Goal: Task Accomplishment & Management: Use online tool/utility

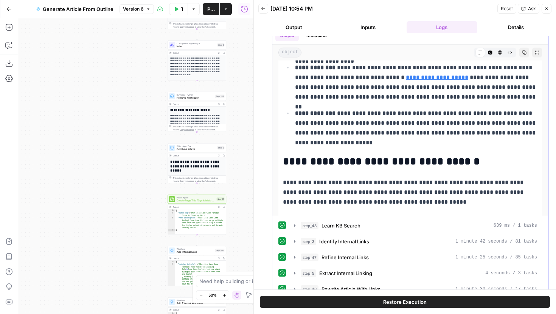
scroll to position [1664, 0]
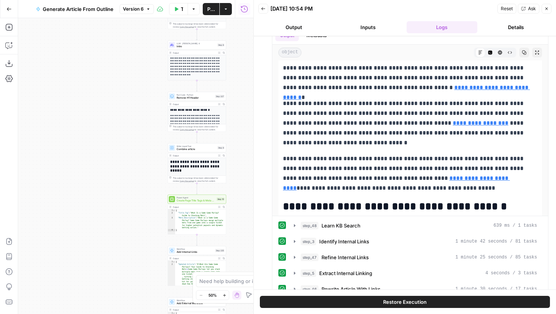
click at [547, 9] on icon "button" at bounding box center [546, 9] width 3 height 3
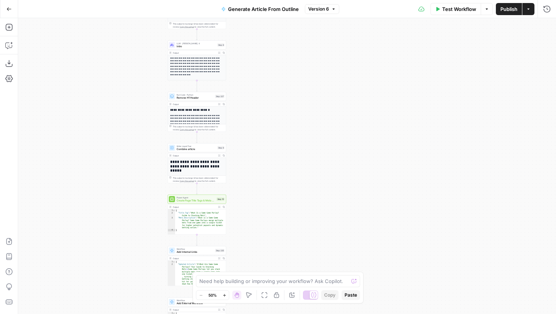
drag, startPoint x: 269, startPoint y: 211, endPoint x: 331, endPoint y: 28, distance: 193.7
click at [331, 31] on div "**********" at bounding box center [287, 166] width 538 height 296
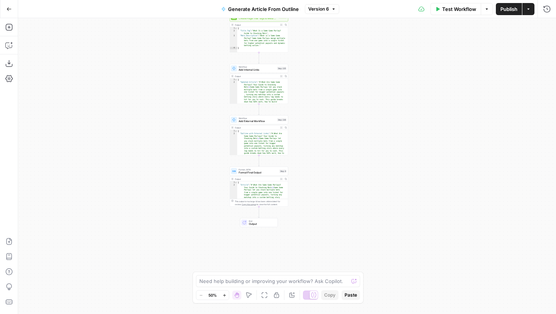
click at [263, 121] on span "Add External Workflow" at bounding box center [257, 121] width 37 height 4
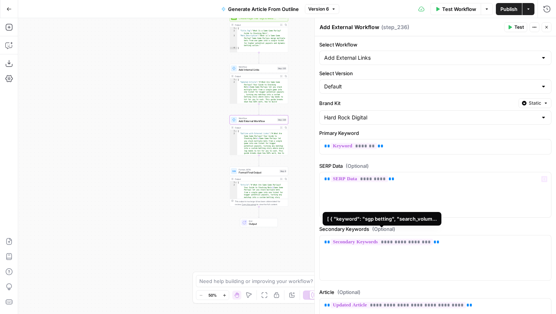
scroll to position [71, 0]
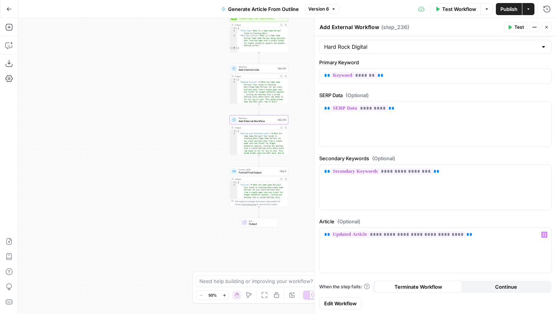
click at [343, 304] on span "Edit Workflow" at bounding box center [340, 304] width 33 height 8
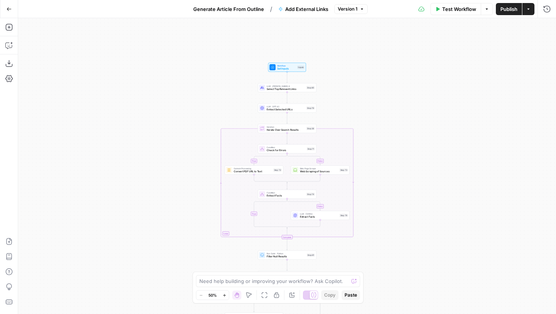
drag, startPoint x: 426, startPoint y: 121, endPoint x: 426, endPoint y: 189, distance: 68.8
click at [426, 189] on div "true false true false true false Workflow Set Inputs Inputs LLM · Claude Sonnet…" at bounding box center [287, 166] width 538 height 296
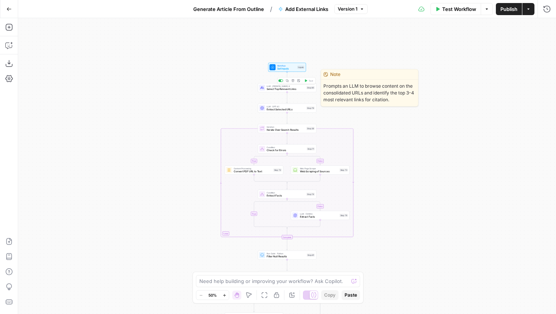
click at [301, 88] on span "Select Top Relevant Links" at bounding box center [286, 89] width 38 height 4
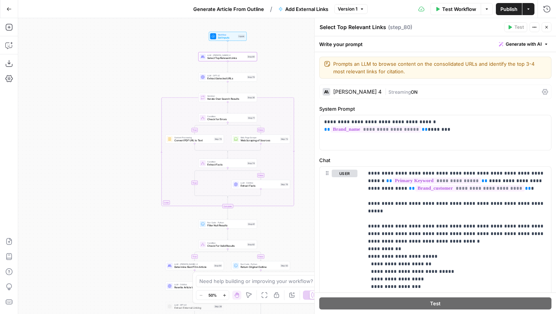
drag, startPoint x: 209, startPoint y: 109, endPoint x: 146, endPoint y: 74, distance: 72.4
click at [146, 74] on div "true false false true false true Workflow Set Inputs Inputs LLM · Claude Sonnet…" at bounding box center [287, 166] width 538 height 296
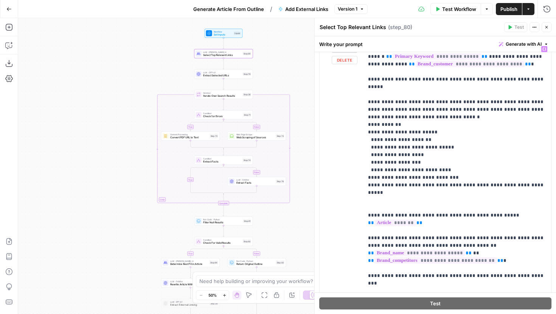
scroll to position [130, 0]
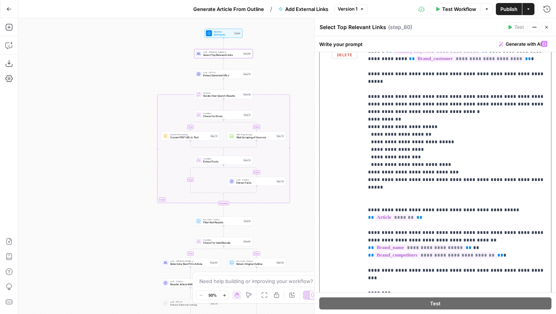
drag, startPoint x: 538, startPoint y: 173, endPoint x: 355, endPoint y: 113, distance: 192.1
click at [355, 113] on div "**********" at bounding box center [435, 177] width 231 height 280
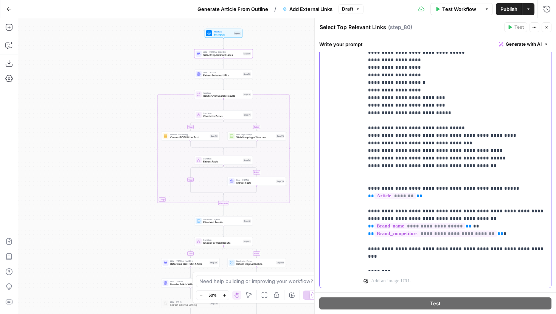
scroll to position [222, 0]
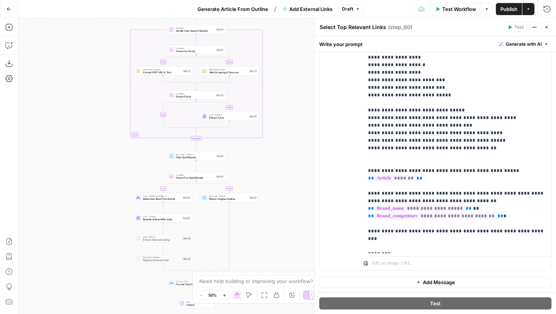
drag, startPoint x: 132, startPoint y: 215, endPoint x: 96, endPoint y: 144, distance: 79.7
click at [96, 144] on div "true false false true false true Workflow Set Inputs Inputs LLM · Claude Sonnet…" at bounding box center [287, 166] width 538 height 296
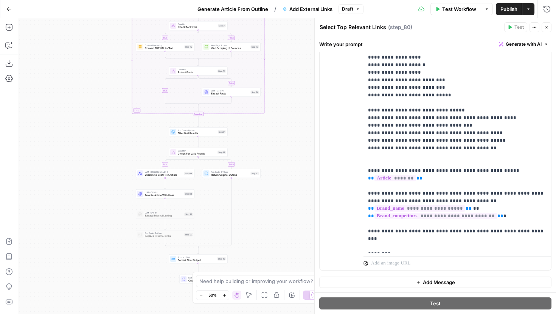
drag, startPoint x: 247, startPoint y: 223, endPoint x: 259, endPoint y: 206, distance: 20.4
click at [259, 207] on div "true false false true false true Workflow Set Inputs Inputs LLM · Claude Sonnet…" at bounding box center [287, 166] width 538 height 296
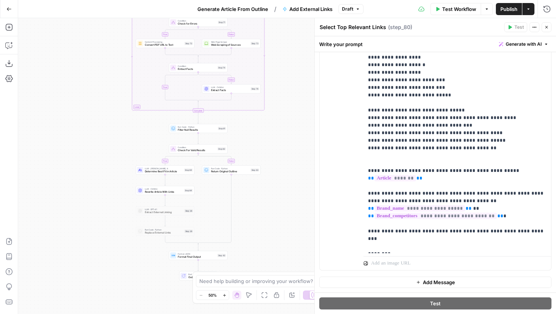
click at [349, 11] on span "Draft" at bounding box center [347, 9] width 11 height 7
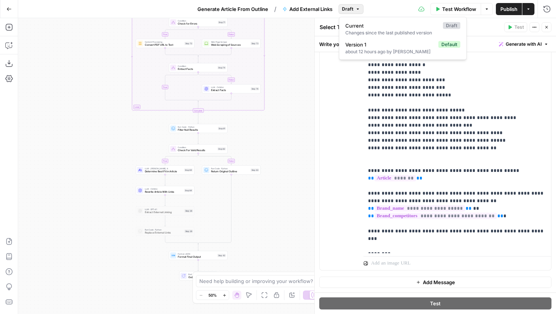
click at [350, 9] on span "Draft" at bounding box center [347, 9] width 11 height 7
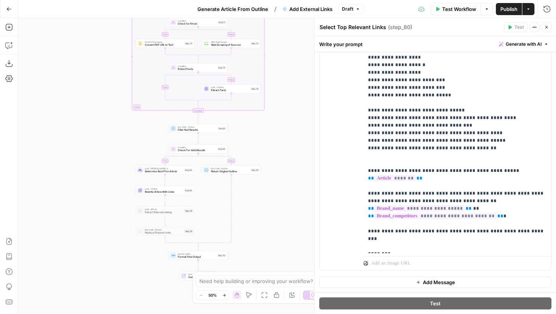
click at [509, 11] on span "Publish" at bounding box center [508, 9] width 17 height 8
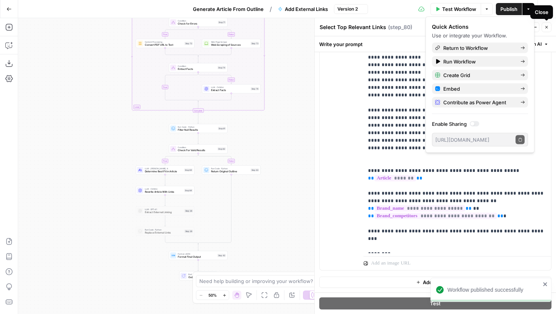
click at [548, 27] on icon "button" at bounding box center [546, 27] width 5 height 5
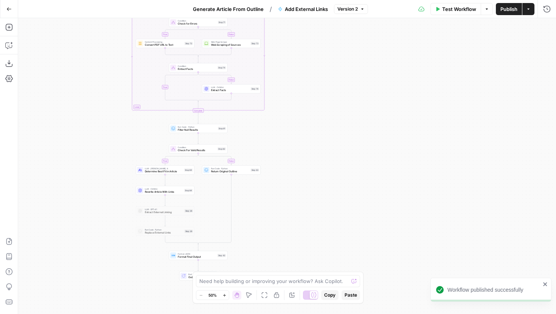
click at [8, 10] on icon "button" at bounding box center [8, 8] width 5 height 5
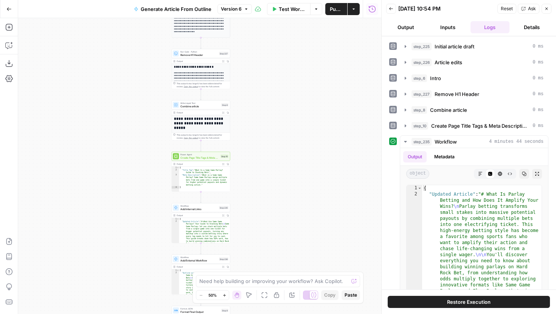
drag, startPoint x: 280, startPoint y: 172, endPoint x: 284, endPoint y: 63, distance: 109.4
click at [284, 63] on div "**********" at bounding box center [199, 166] width 363 height 296
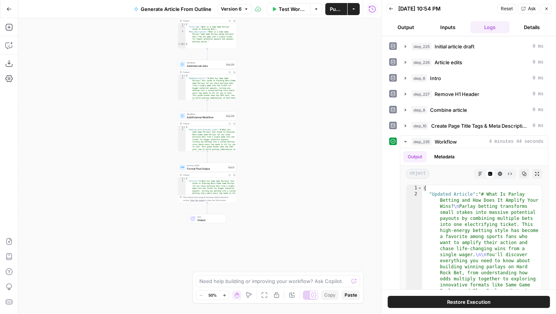
drag, startPoint x: 265, startPoint y: 188, endPoint x: 269, endPoint y: 108, distance: 79.9
click at [269, 108] on div "**********" at bounding box center [199, 166] width 363 height 296
click at [406, 139] on icon "button" at bounding box center [405, 142] width 6 height 6
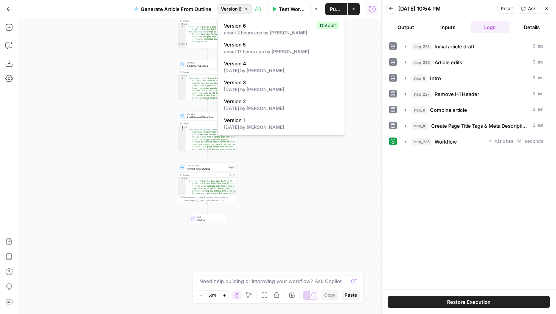
click at [244, 9] on icon "button" at bounding box center [246, 9] width 5 height 5
click at [235, 9] on span "Version 6" at bounding box center [231, 9] width 21 height 7
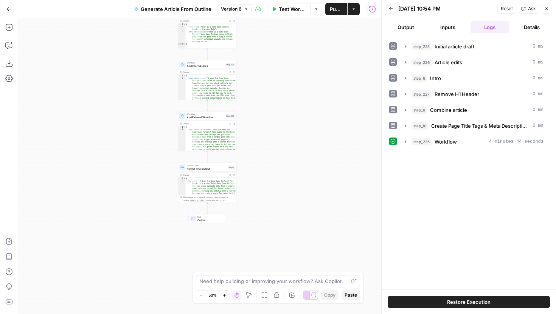
click at [6, 8] on button "Go Back" at bounding box center [9, 9] width 14 height 14
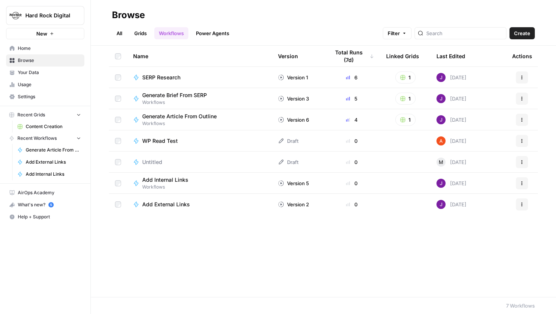
click at [145, 35] on link "Grids" at bounding box center [141, 33] width 22 height 12
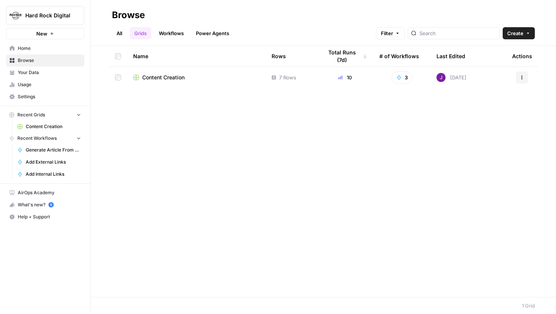
click at [152, 76] on span "Content Creation" at bounding box center [163, 78] width 42 height 8
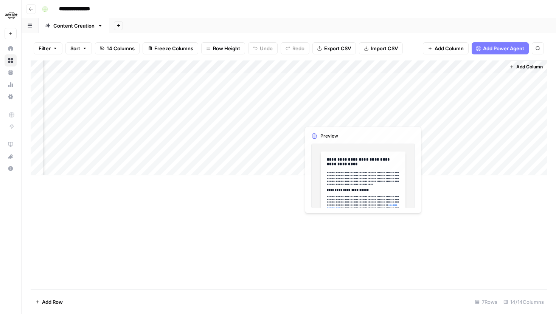
scroll to position [0, 510]
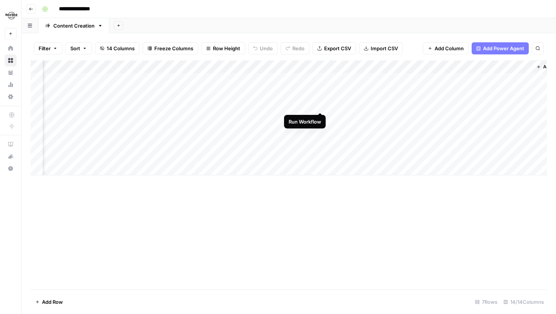
click at [310, 90] on div "Add Column" at bounding box center [289, 118] width 516 height 115
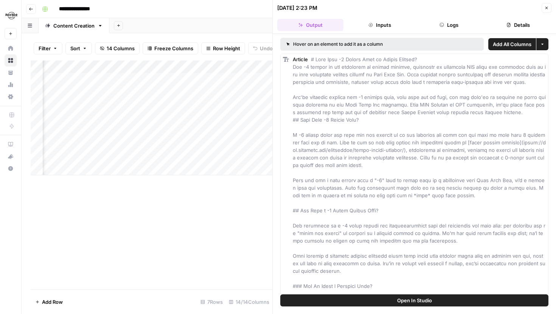
click at [546, 9] on icon "button" at bounding box center [546, 8] width 5 height 5
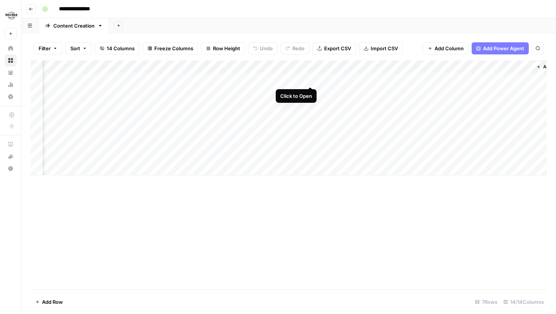
click at [312, 79] on div "Add Column" at bounding box center [289, 118] width 516 height 115
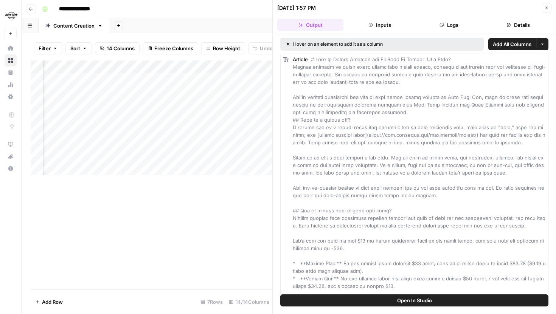
click at [545, 8] on icon "button" at bounding box center [546, 8] width 5 height 5
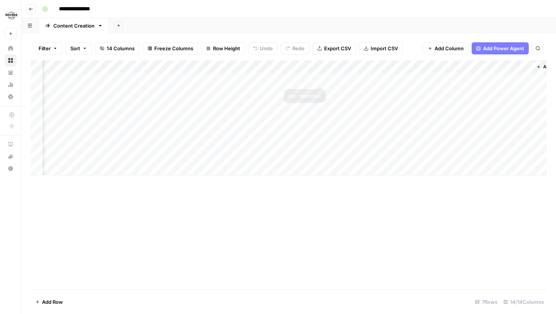
click at [319, 81] on div "Add Column" at bounding box center [289, 118] width 516 height 115
click at [320, 92] on div "Add Column" at bounding box center [289, 118] width 516 height 115
click at [321, 106] on div "Add Column" at bounding box center [289, 118] width 516 height 115
click at [321, 118] on div "Add Column" at bounding box center [289, 118] width 516 height 115
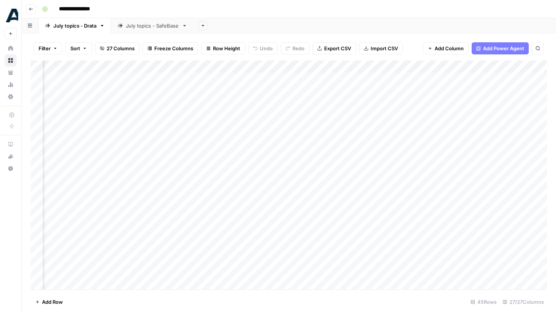
scroll to position [0, 1470]
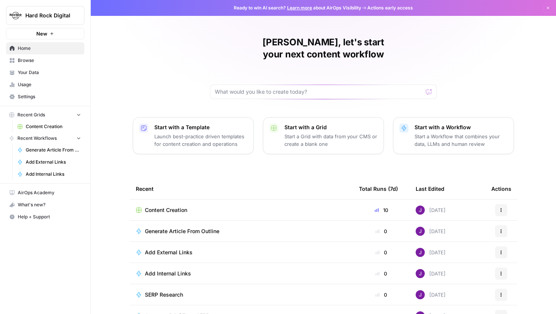
click at [51, 25] on button "Hard Rock Digital" at bounding box center [45, 15] width 78 height 19
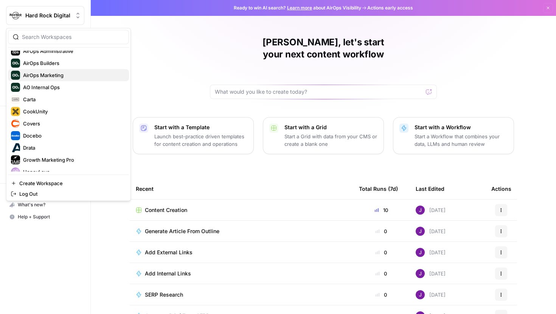
scroll to position [33, 0]
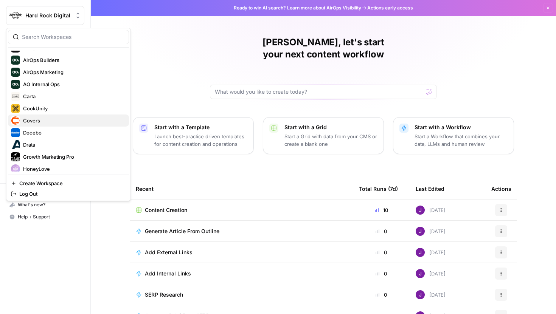
click at [42, 118] on span "Covers" at bounding box center [73, 121] width 100 height 8
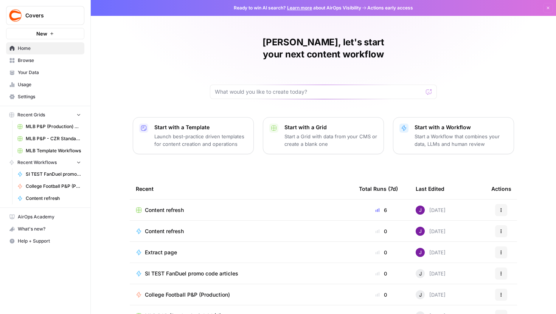
click at [160, 206] on span "Content refresh" at bounding box center [164, 210] width 39 height 8
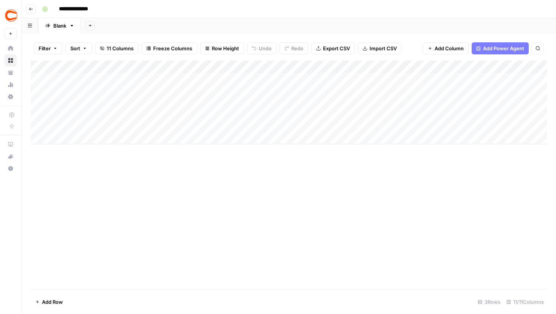
click at [31, 10] on icon "button" at bounding box center [31, 9] width 5 height 5
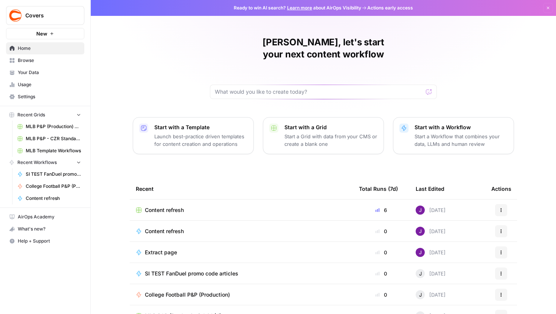
click at [29, 64] on span "Browse" at bounding box center [49, 60] width 63 height 7
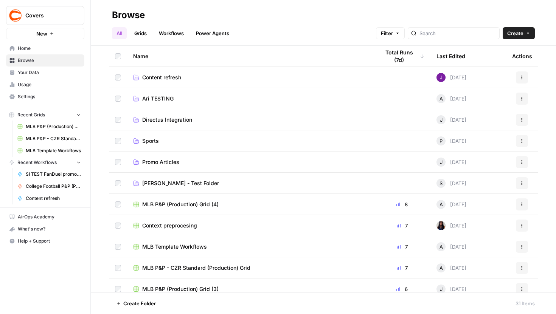
click at [142, 34] on link "Grids" at bounding box center [141, 33] width 22 height 12
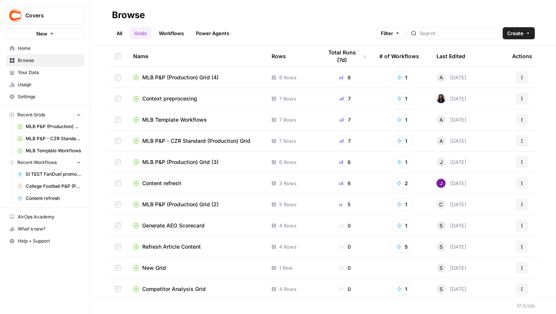
click at [174, 180] on span "Content refresh" at bounding box center [161, 184] width 39 height 8
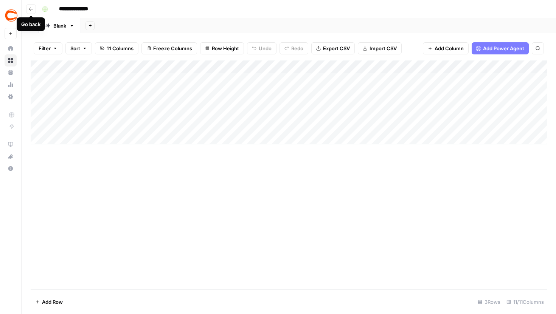
click at [29, 5] on button "Go back" at bounding box center [31, 9] width 10 height 10
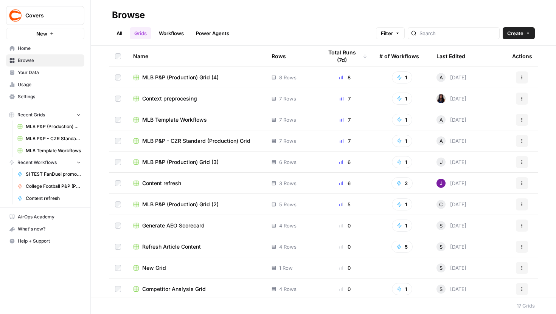
click at [171, 183] on span "Content refresh" at bounding box center [161, 184] width 39 height 8
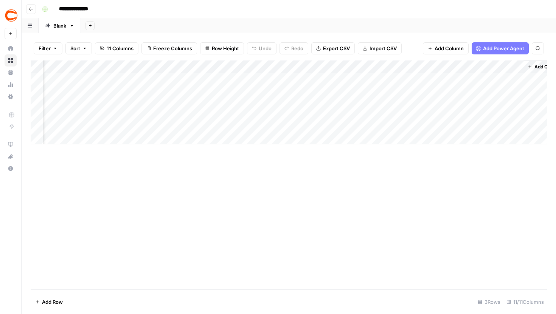
scroll to position [0, 416]
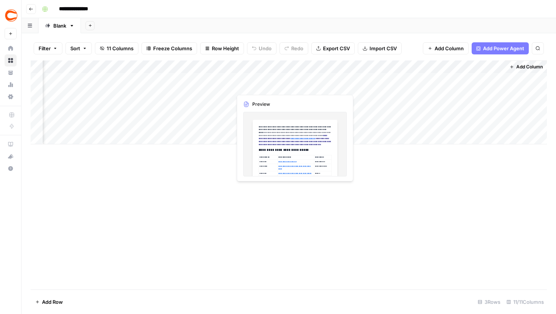
click at [199, 65] on div "Add Column" at bounding box center [289, 103] width 516 height 84
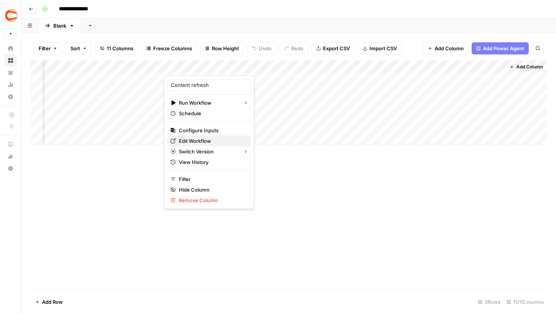
click at [200, 143] on span "Edit Workflow" at bounding box center [212, 141] width 66 height 8
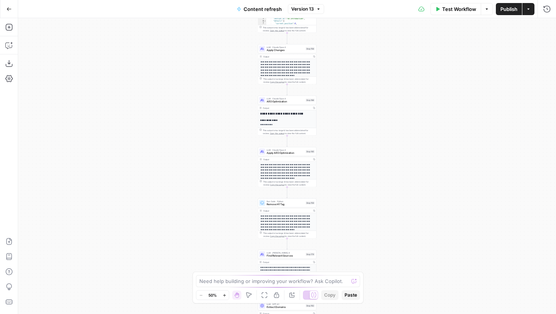
drag, startPoint x: 196, startPoint y: 252, endPoint x: 180, endPoint y: 81, distance: 172.1
click at [180, 81] on div "true false true false true false Workflow Set Inputs Inputs Google Search Perfo…" at bounding box center [287, 166] width 538 height 296
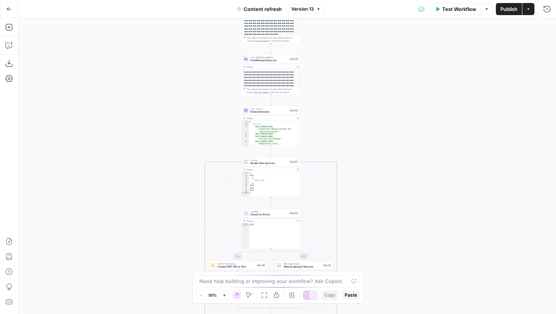
drag, startPoint x: 178, startPoint y: 177, endPoint x: 175, endPoint y: 60, distance: 116.5
click at [175, 60] on div "true false true false true false Workflow Set Inputs Inputs Google Search Perfo…" at bounding box center [287, 166] width 538 height 296
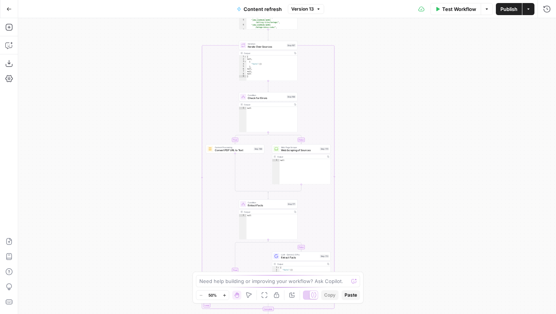
drag, startPoint x: 168, startPoint y: 170, endPoint x: 168, endPoint y: 81, distance: 88.9
click at [168, 81] on div "true false true false true false Workflow Set Inputs Inputs Google Search Perfo…" at bounding box center [287, 166] width 538 height 296
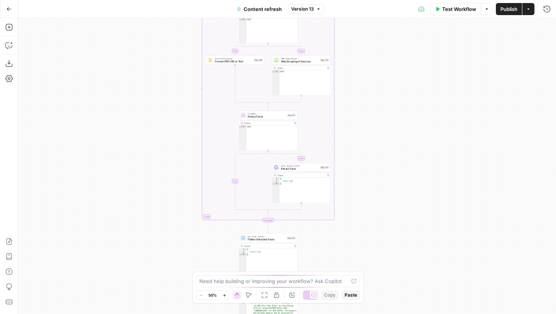
drag, startPoint x: 168, startPoint y: 190, endPoint x: 168, endPoint y: 104, distance: 85.8
click at [168, 104] on div "true false true false true false Workflow Set Inputs Inputs Google Search Perfo…" at bounding box center [287, 166] width 538 height 296
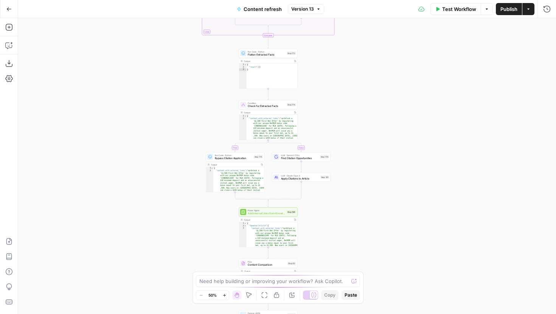
drag, startPoint x: 172, startPoint y: 132, endPoint x: 172, endPoint y: 85, distance: 47.6
click at [172, 85] on div "true false true false true false Workflow Set Inputs Inputs Google Search Perfo…" at bounding box center [287, 166] width 538 height 296
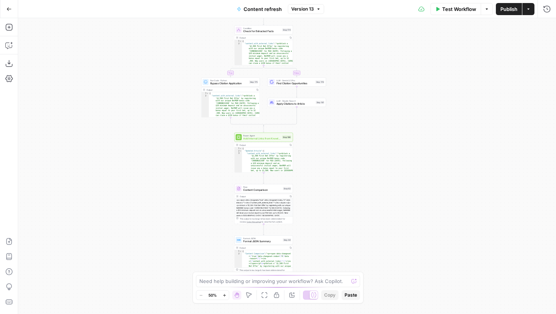
drag, startPoint x: 170, startPoint y: 201, endPoint x: 164, endPoint y: 127, distance: 74.4
click at [164, 127] on div "true false true false true false Workflow Set Inputs Inputs Google Search Perfo…" at bounding box center [287, 166] width 538 height 296
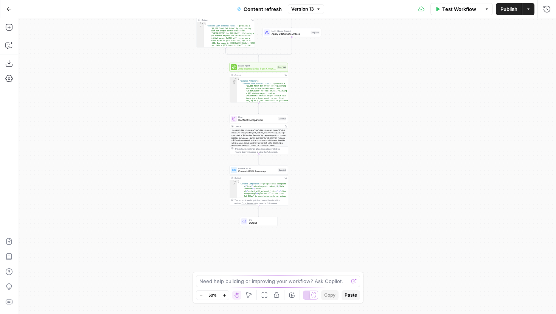
drag, startPoint x: 374, startPoint y: 183, endPoint x: 371, endPoint y: 112, distance: 71.2
click at [371, 112] on div "true false true false true false Workflow Set Inputs Inputs Google Search Perfo…" at bounding box center [287, 166] width 538 height 296
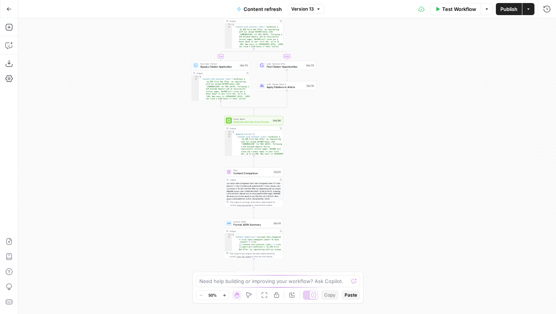
drag, startPoint x: 360, startPoint y: 97, endPoint x: 354, endPoint y: 177, distance: 80.4
click at [354, 176] on div "true false true false true false Workflow Set Inputs Inputs Google Search Perfo…" at bounding box center [287, 166] width 538 height 296
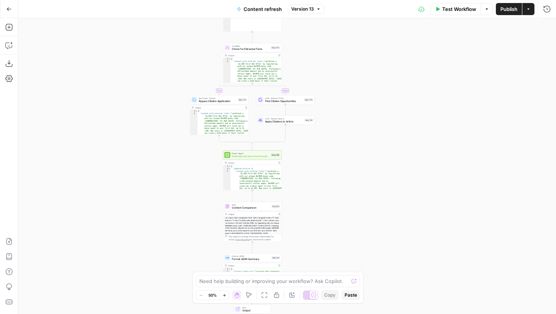
drag, startPoint x: 368, startPoint y: 103, endPoint x: 368, endPoint y: 164, distance: 60.9
click at [368, 163] on div "true false true false true false Workflow Set Inputs Inputs Google Search Perfo…" at bounding box center [287, 166] width 538 height 296
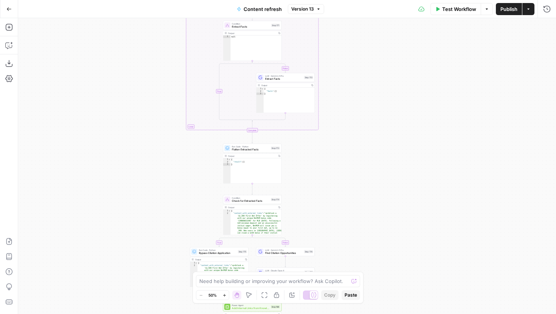
drag, startPoint x: 369, startPoint y: 87, endPoint x: 369, endPoint y: 182, distance: 94.5
click at [369, 182] on div "true false true false true false Workflow Set Inputs Inputs Google Search Perfo…" at bounding box center [287, 166] width 538 height 296
drag, startPoint x: 375, startPoint y: 88, endPoint x: 371, endPoint y: 234, distance: 145.6
click at [372, 232] on div "true false true false true false Workflow Set Inputs Inputs Google Search Perfo…" at bounding box center [287, 166] width 538 height 296
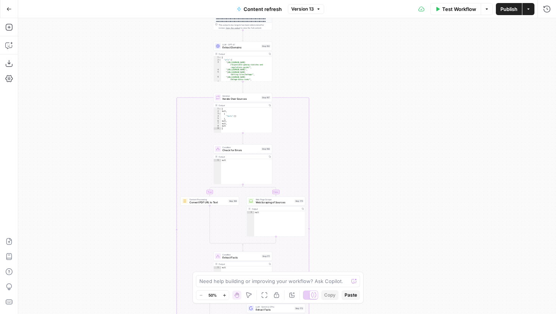
drag, startPoint x: 376, startPoint y: 87, endPoint x: 373, endPoint y: 228, distance: 141.1
click at [374, 227] on div "true false true false true false Workflow Set Inputs Inputs Google Search Perfo…" at bounding box center [287, 166] width 538 height 296
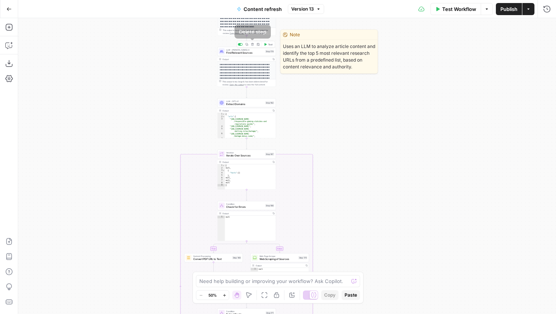
click at [253, 52] on span "Find Relevant Sources" at bounding box center [244, 53] width 37 height 4
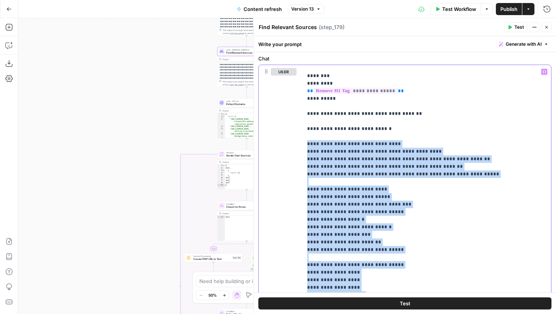
scroll to position [103, 0]
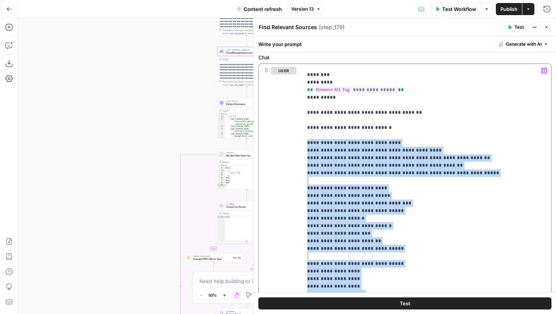
drag, startPoint x: 308, startPoint y: 146, endPoint x: 405, endPoint y: 313, distance: 193.2
click at [405, 313] on div "**********" at bounding box center [405, 175] width 302 height 278
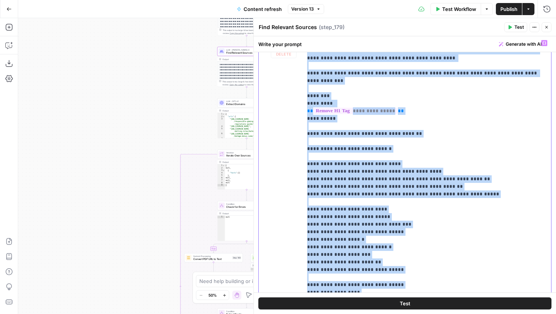
scroll to position [64, 0]
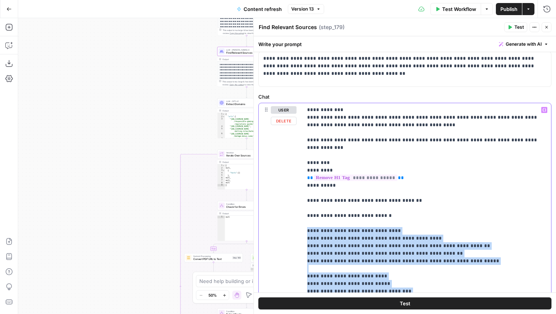
drag, startPoint x: 434, startPoint y: 256, endPoint x: 307, endPoint y: 223, distance: 131.1
copy p "**********"
